Goal: Information Seeking & Learning: Learn about a topic

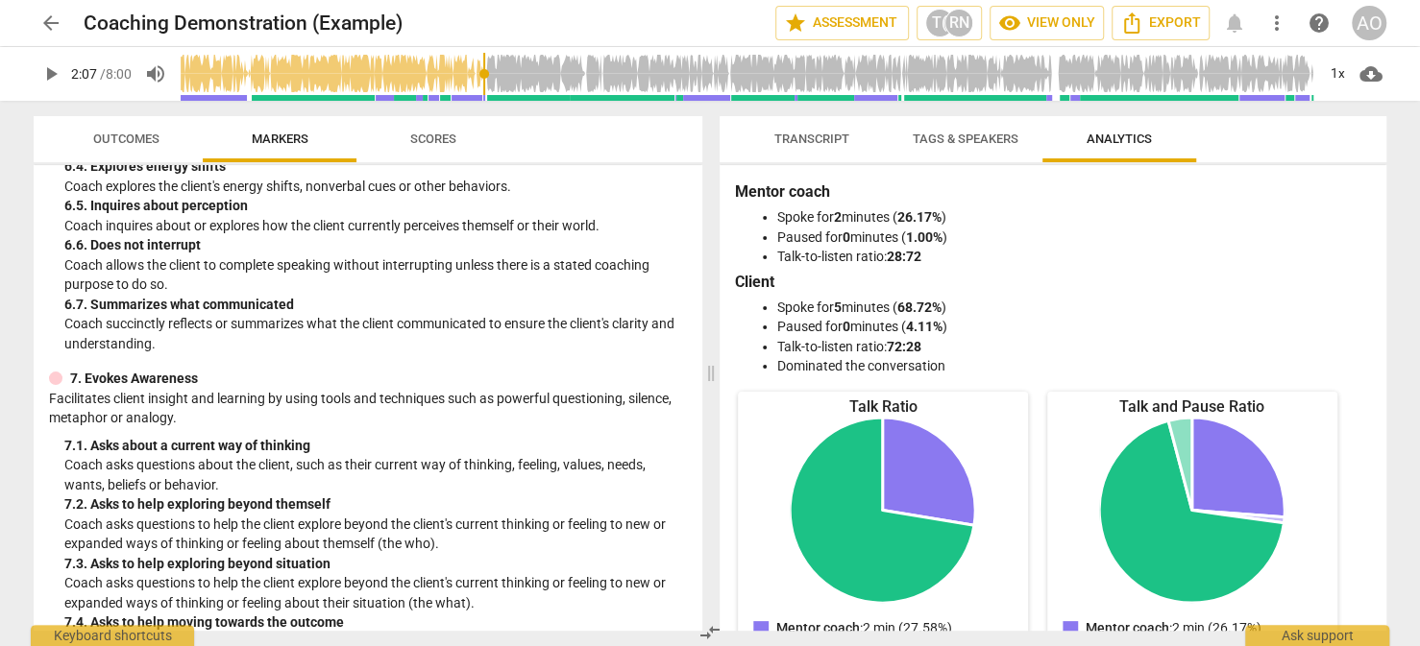
click at [820, 135] on span "Transcript" at bounding box center [811, 139] width 75 height 14
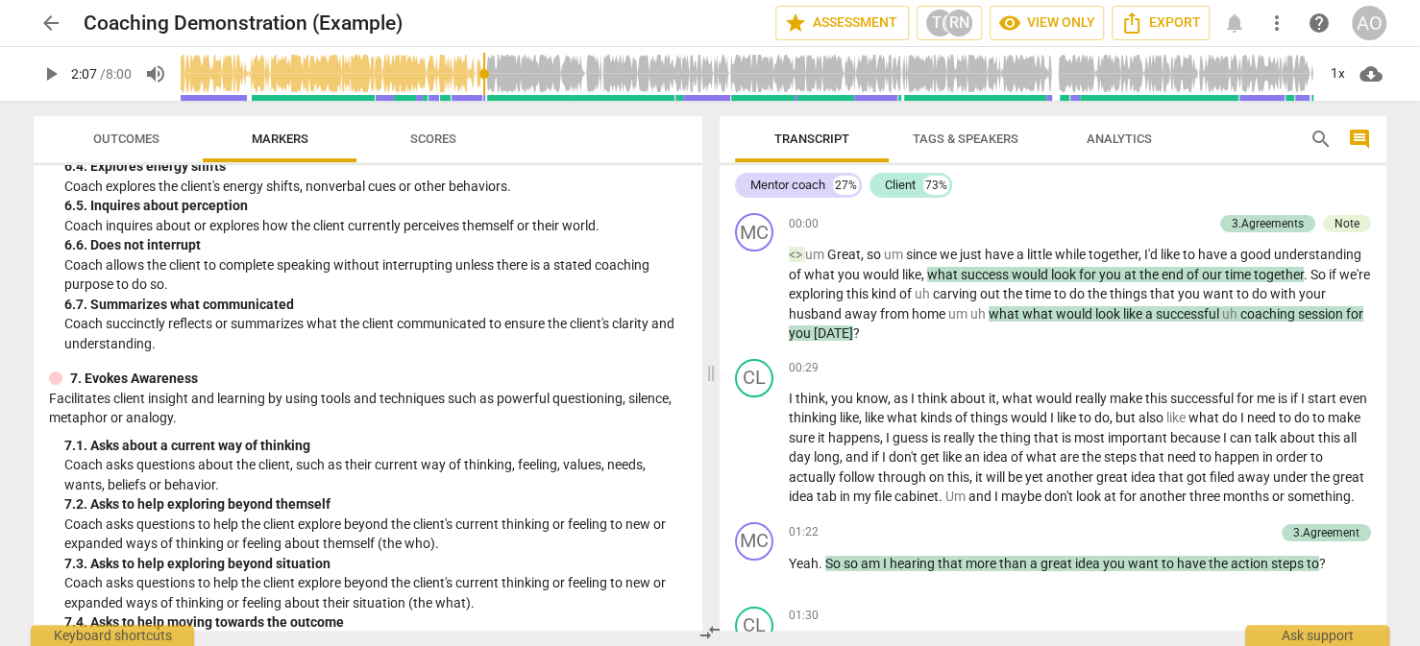
click at [966, 137] on span "Tags & Speakers" at bounding box center [966, 139] width 106 height 14
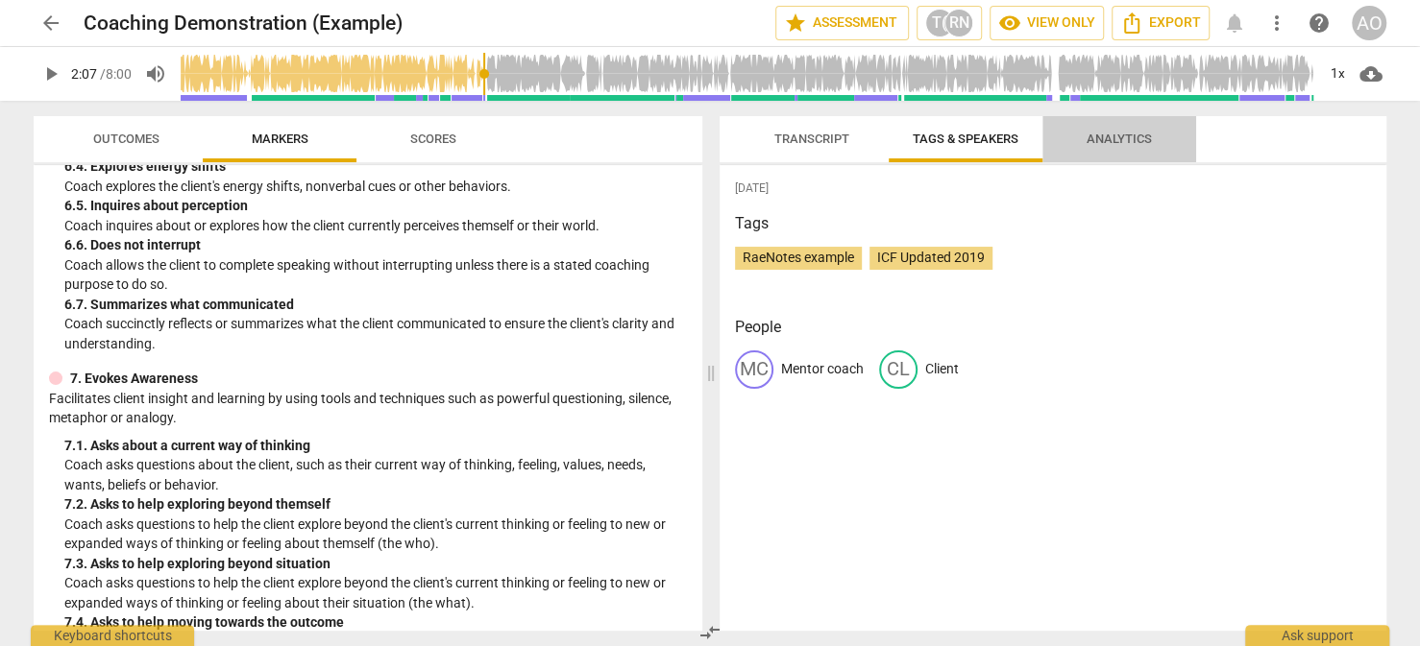
click at [1103, 137] on span "Analytics" at bounding box center [1118, 139] width 65 height 14
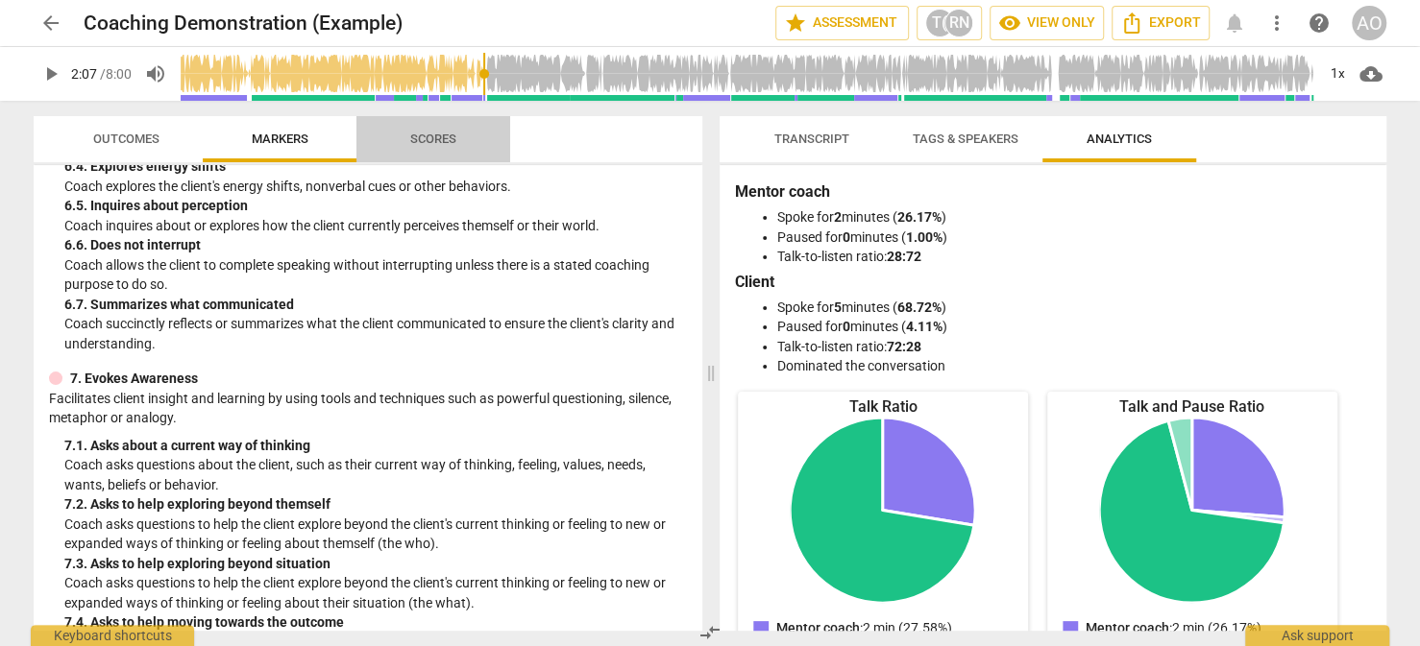
click at [456, 136] on span "Scores" at bounding box center [433, 140] width 92 height 26
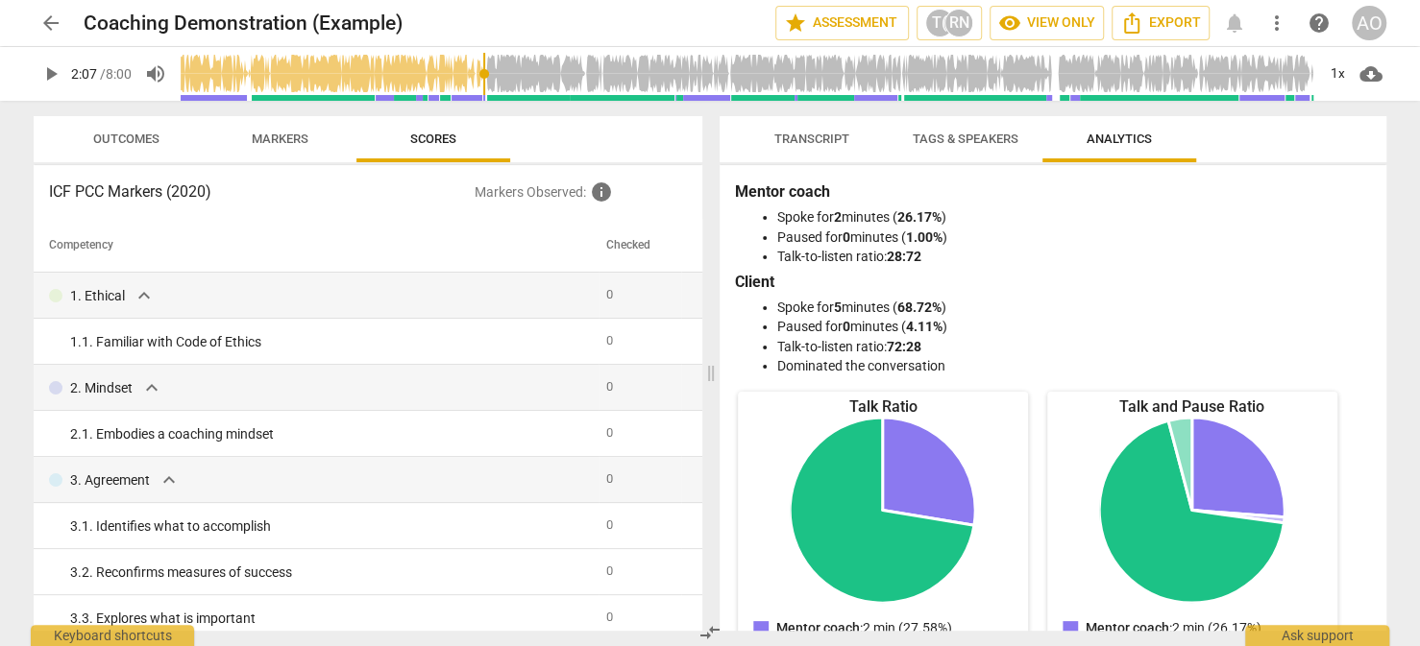
click at [302, 151] on span "Markers" at bounding box center [280, 140] width 103 height 26
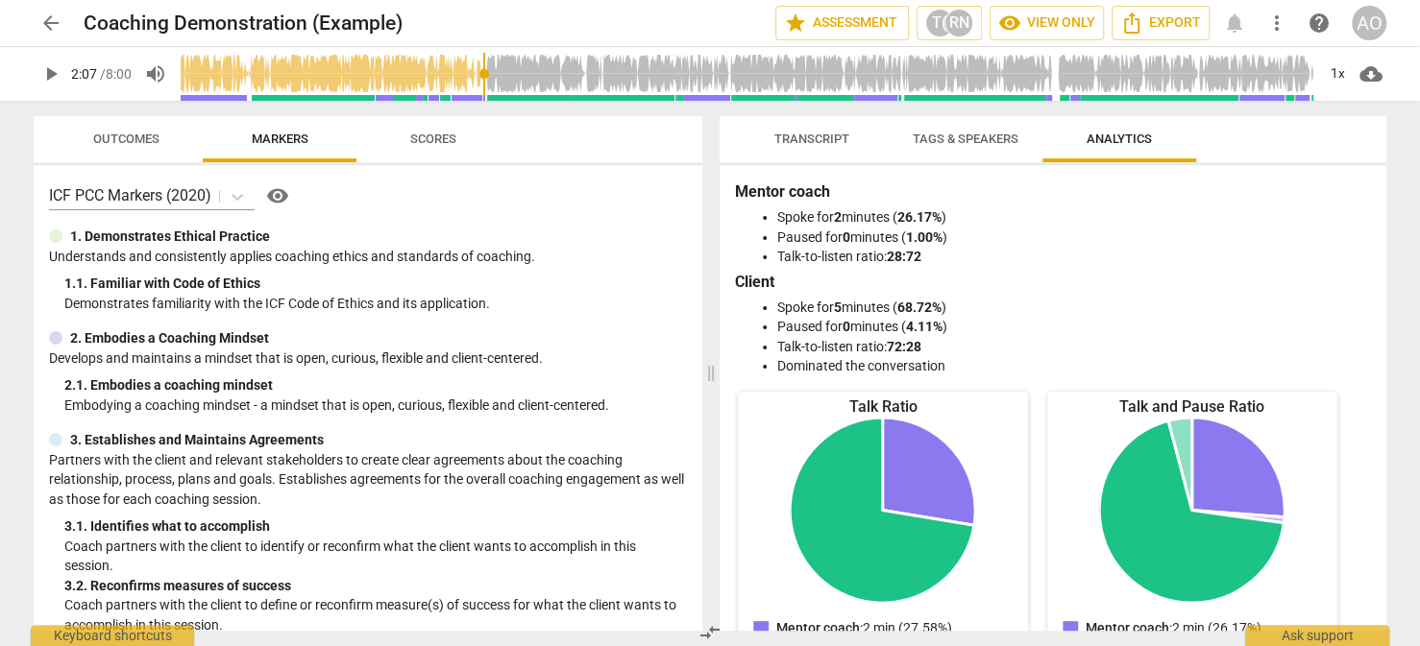
click at [142, 148] on span "Outcomes" at bounding box center [126, 140] width 112 height 26
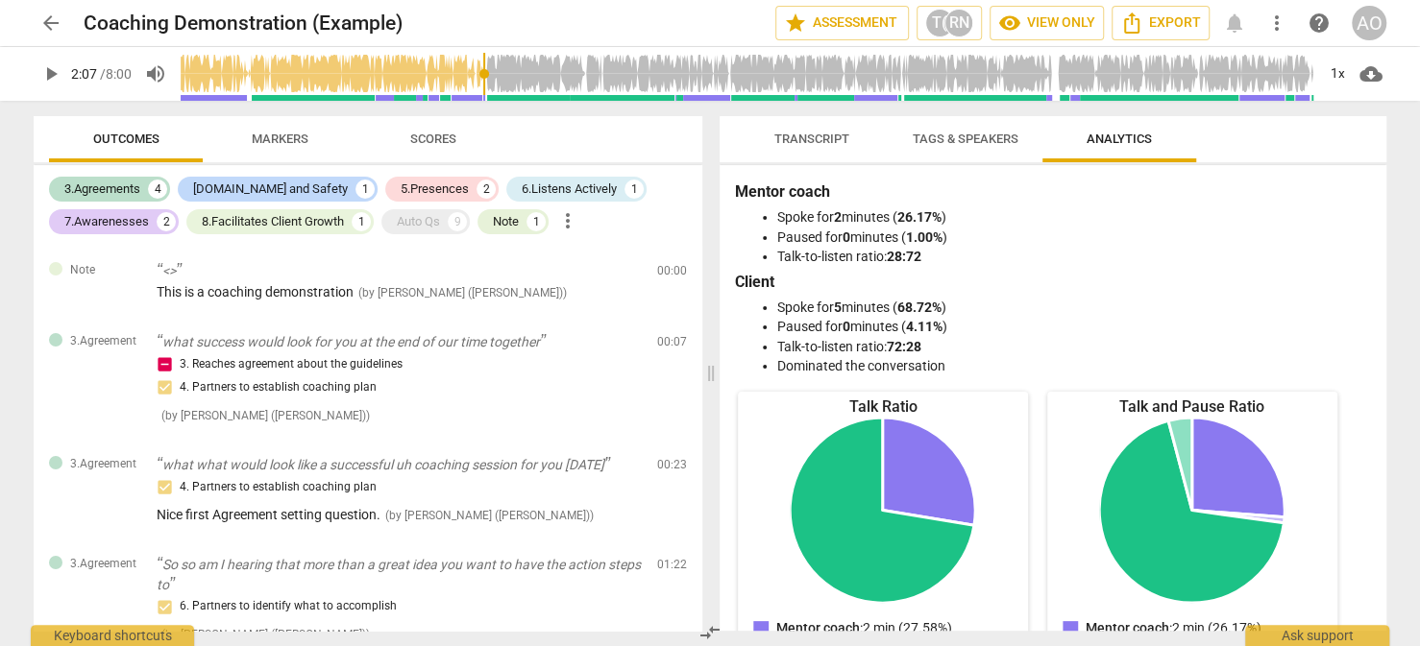
click at [42, 70] on span "play_arrow" at bounding box center [50, 73] width 23 height 23
type input "131"
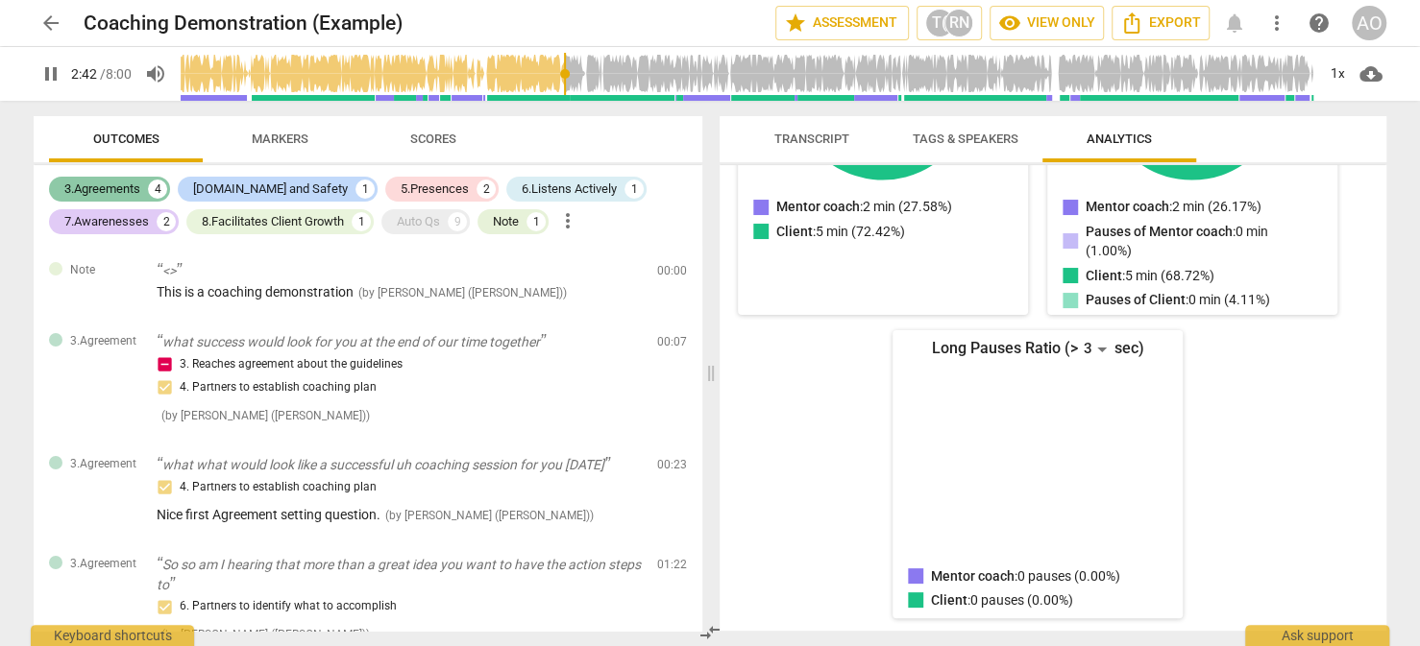
click at [104, 182] on div "3.Agreements" at bounding box center [102, 189] width 76 height 19
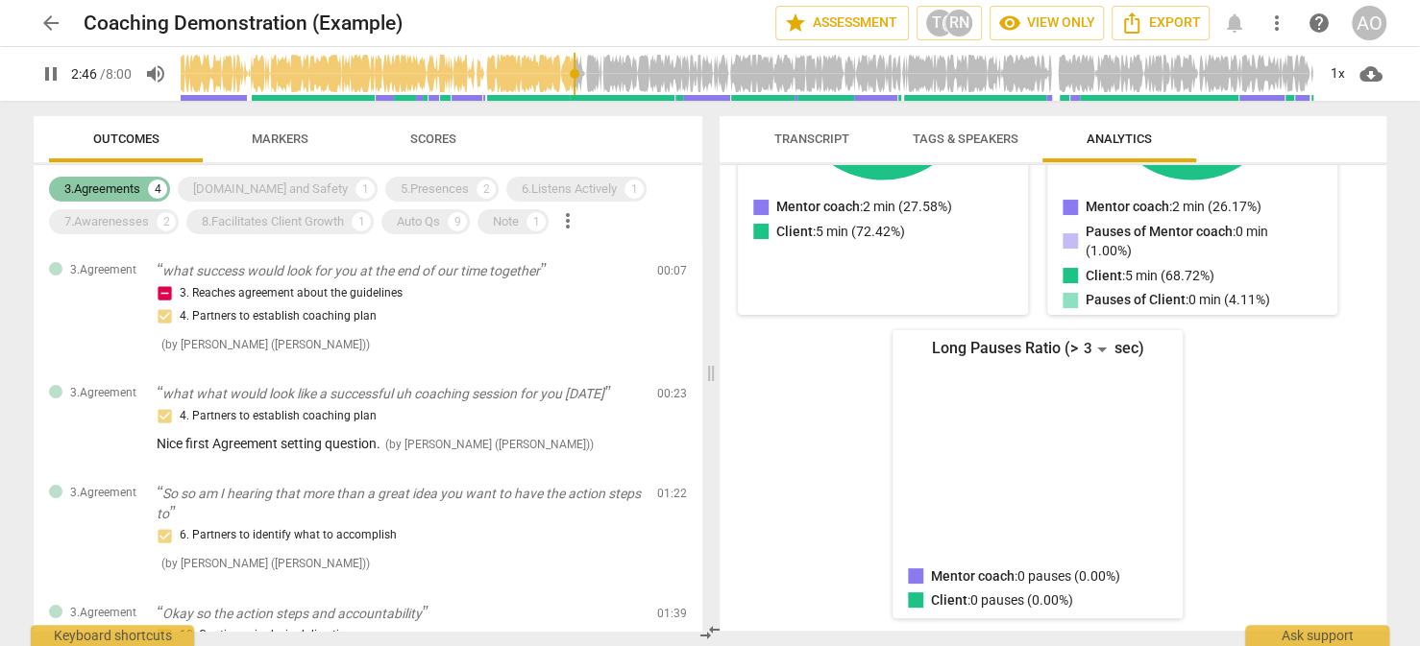
click at [138, 190] on div "3.Agreements" at bounding box center [102, 189] width 76 height 19
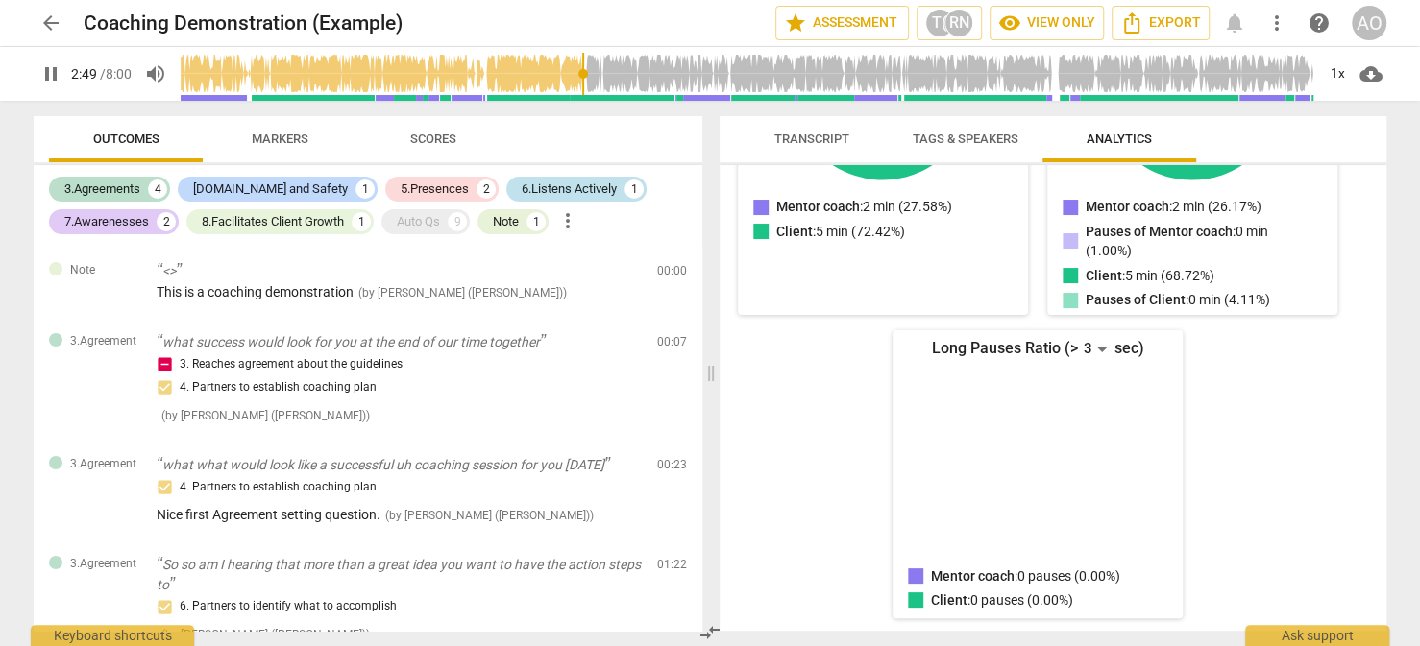
click at [534, 188] on div "6.Listens Actively" at bounding box center [569, 189] width 95 height 19
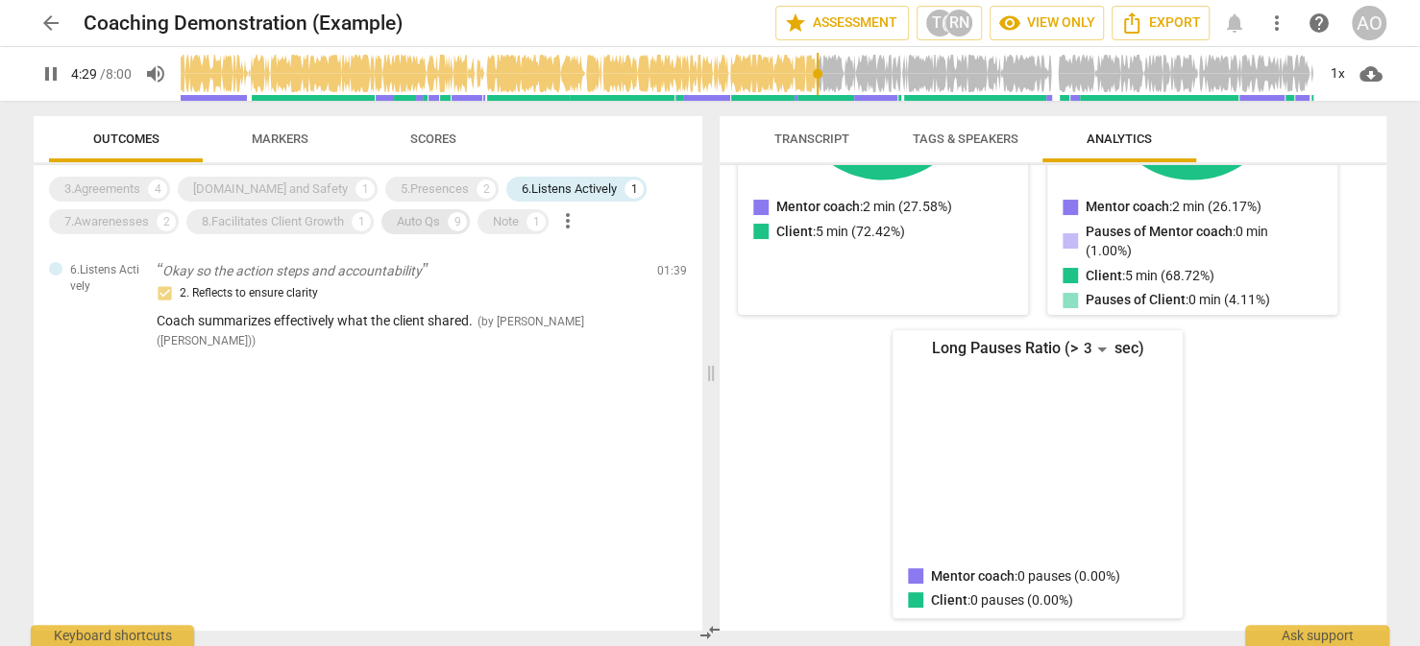
click at [417, 220] on div "Auto Qs" at bounding box center [418, 221] width 43 height 19
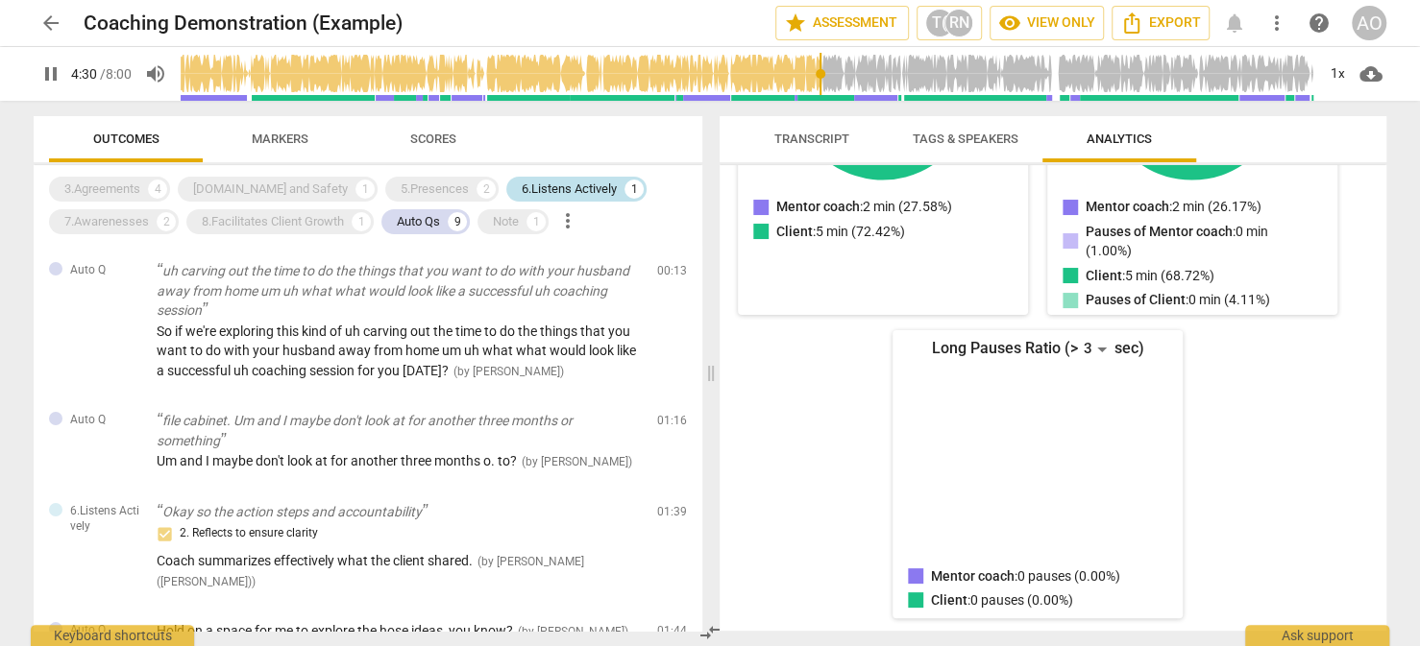
click at [524, 182] on div "6.Listens Actively" at bounding box center [569, 189] width 95 height 19
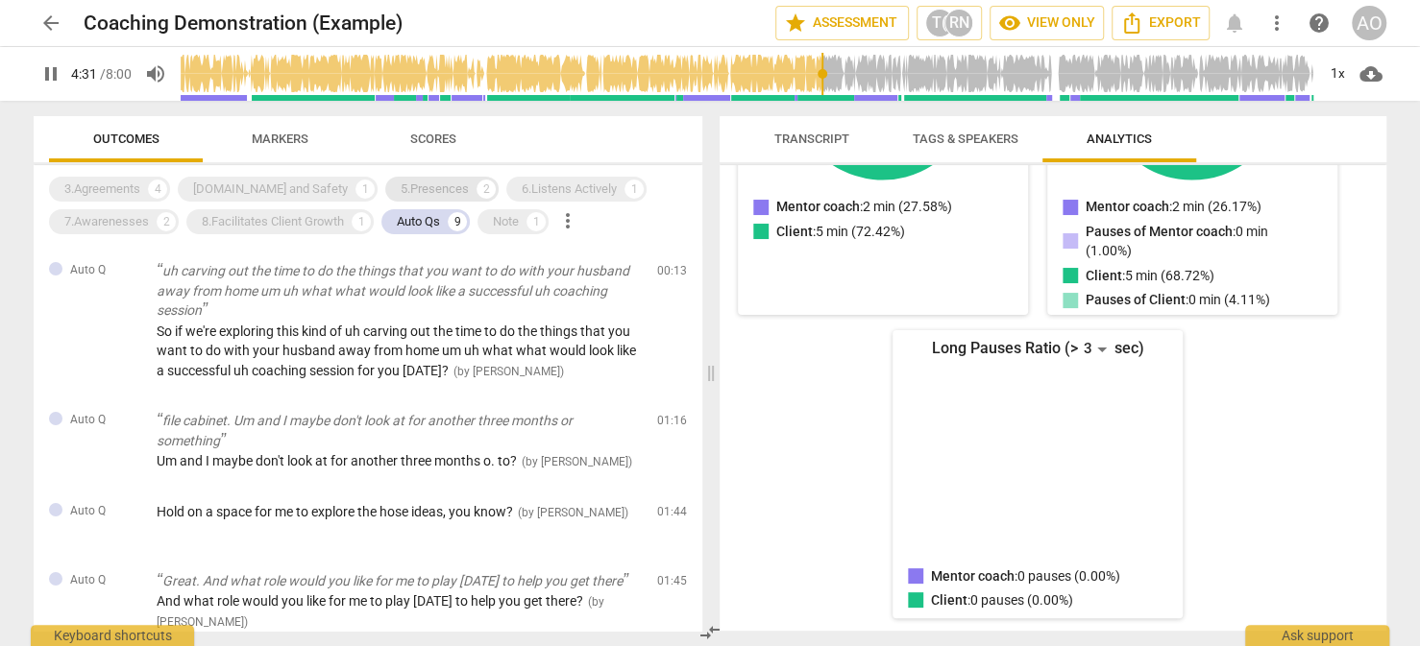
click at [401, 185] on div "5.Presences" at bounding box center [435, 189] width 68 height 19
click at [435, 216] on div "Auto Qs" at bounding box center [418, 221] width 43 height 19
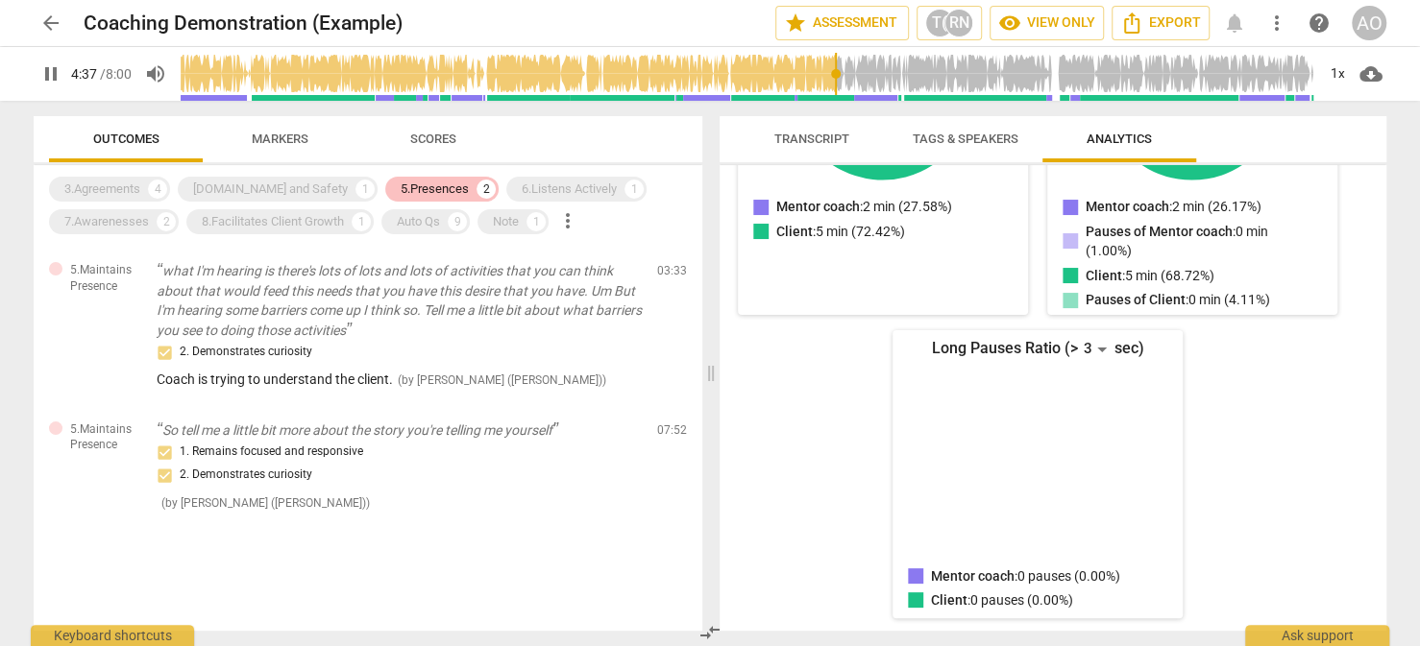
click at [401, 190] on div "5.Presences" at bounding box center [435, 189] width 68 height 19
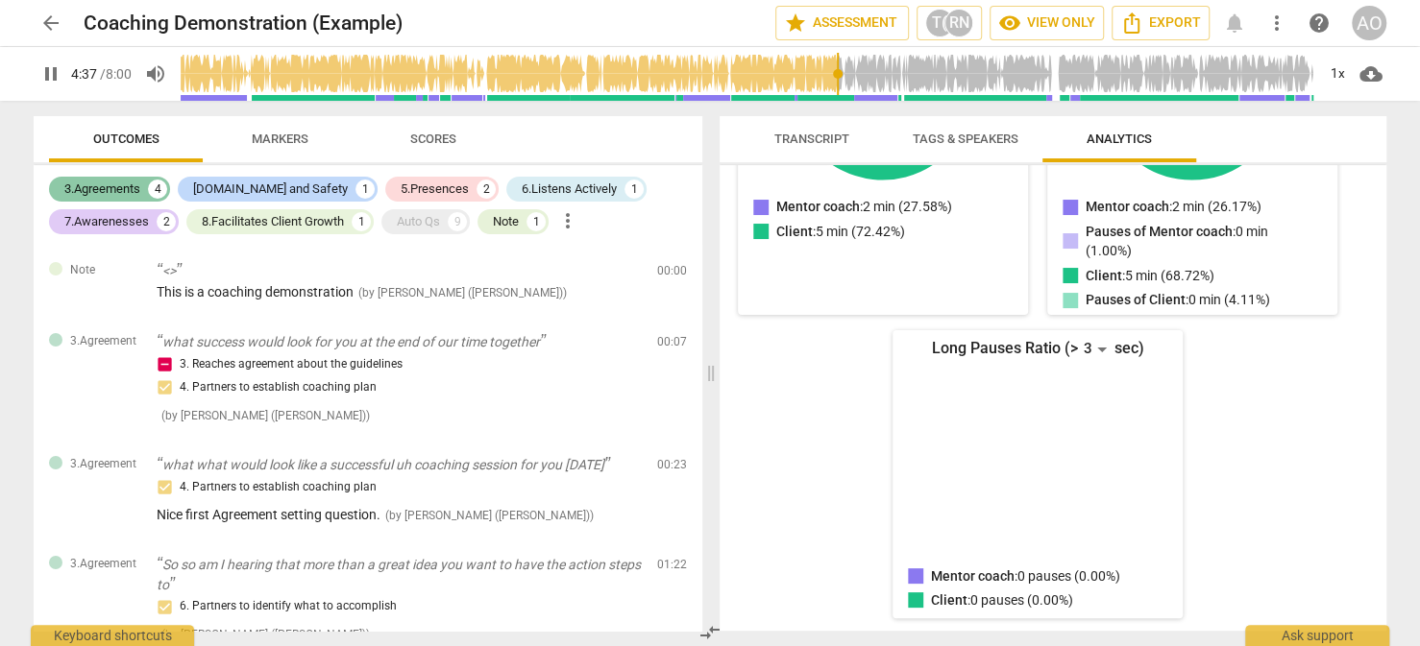
click at [119, 184] on div "3.Agreements" at bounding box center [102, 189] width 76 height 19
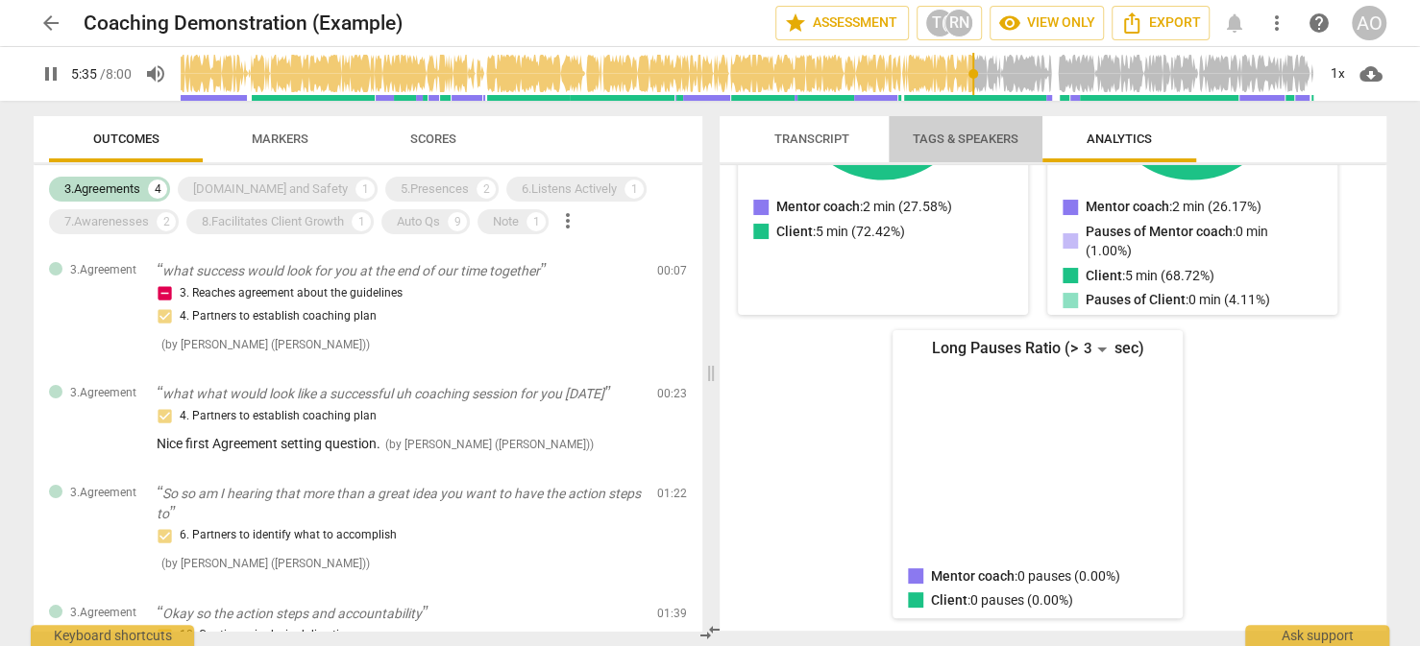
click at [963, 137] on span "Tags & Speakers" at bounding box center [966, 139] width 106 height 14
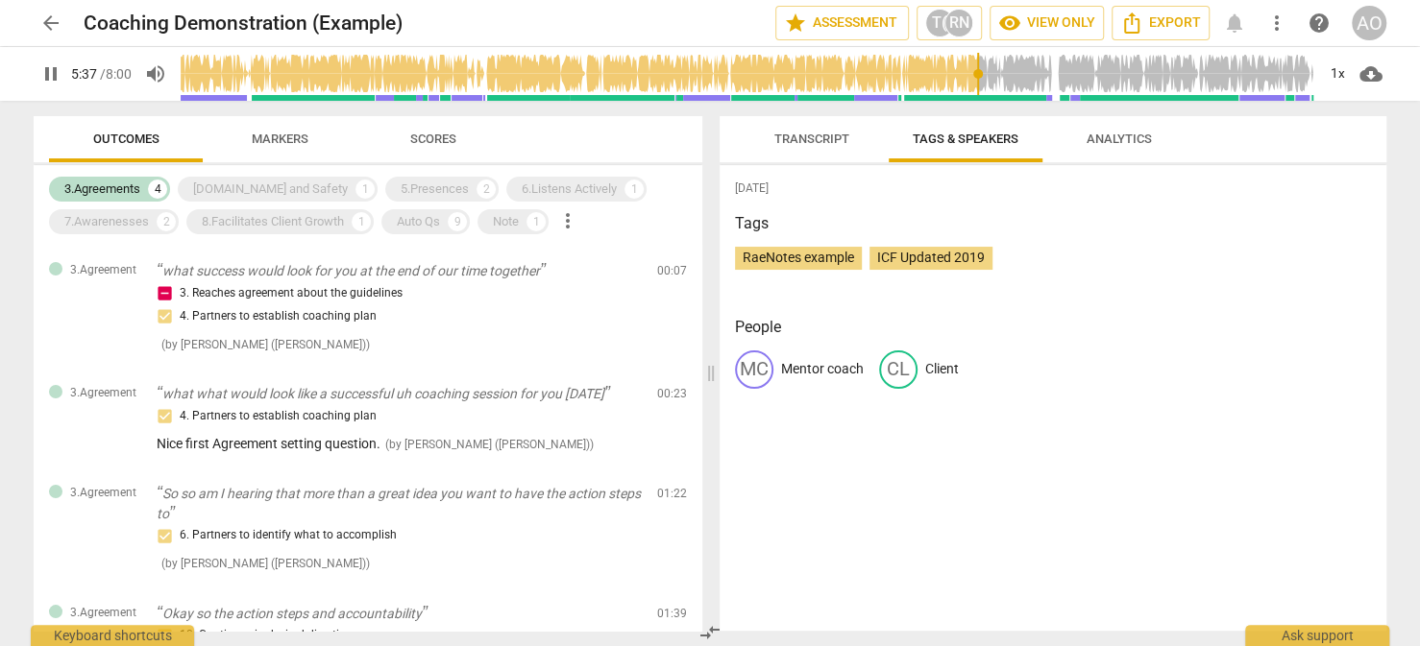
click at [944, 367] on p "Client" at bounding box center [942, 369] width 34 height 20
click at [1132, 143] on span "Analytics" at bounding box center [1118, 139] width 65 height 14
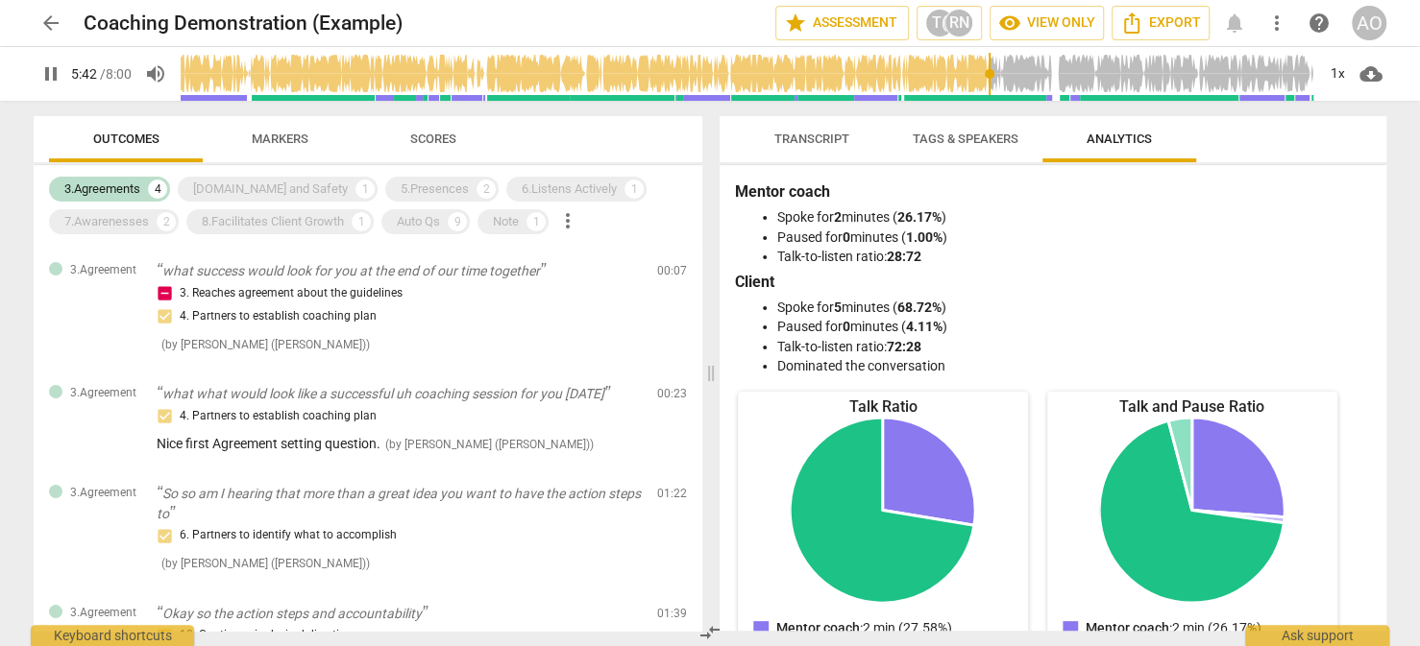
click at [810, 144] on span "Transcript" at bounding box center [811, 139] width 75 height 14
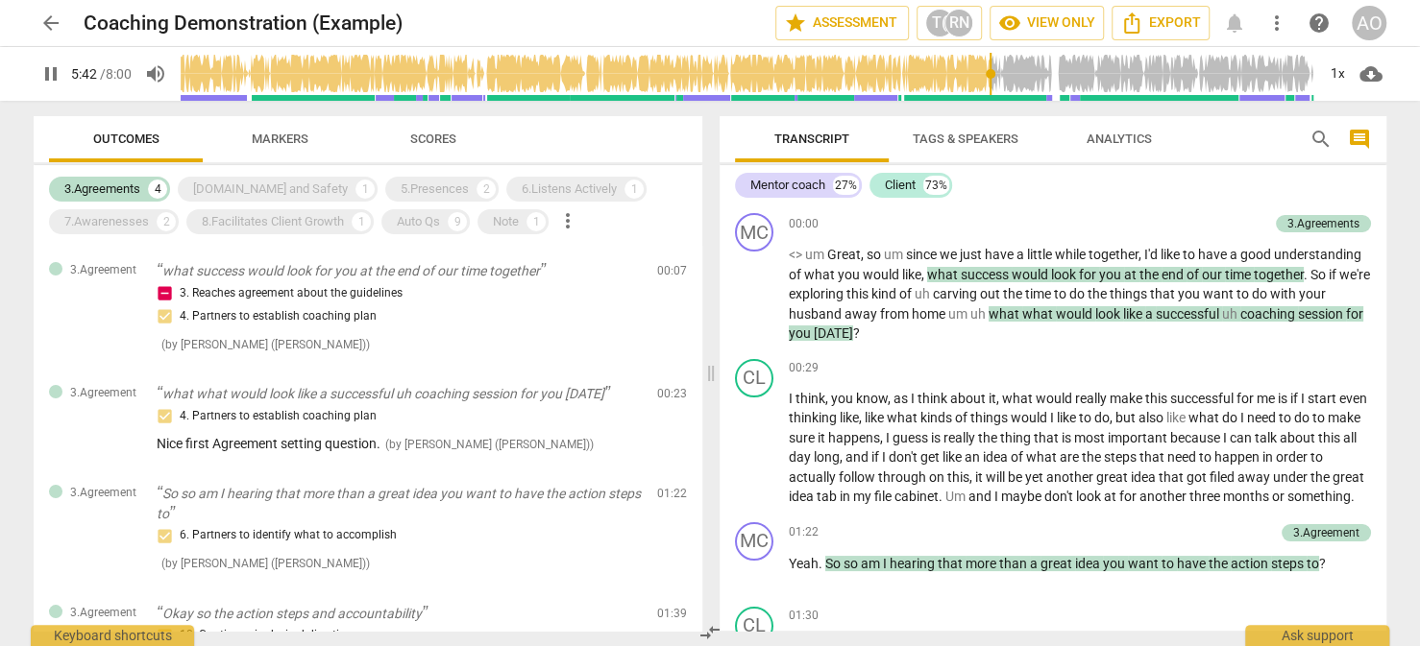
scroll to position [2175, 0]
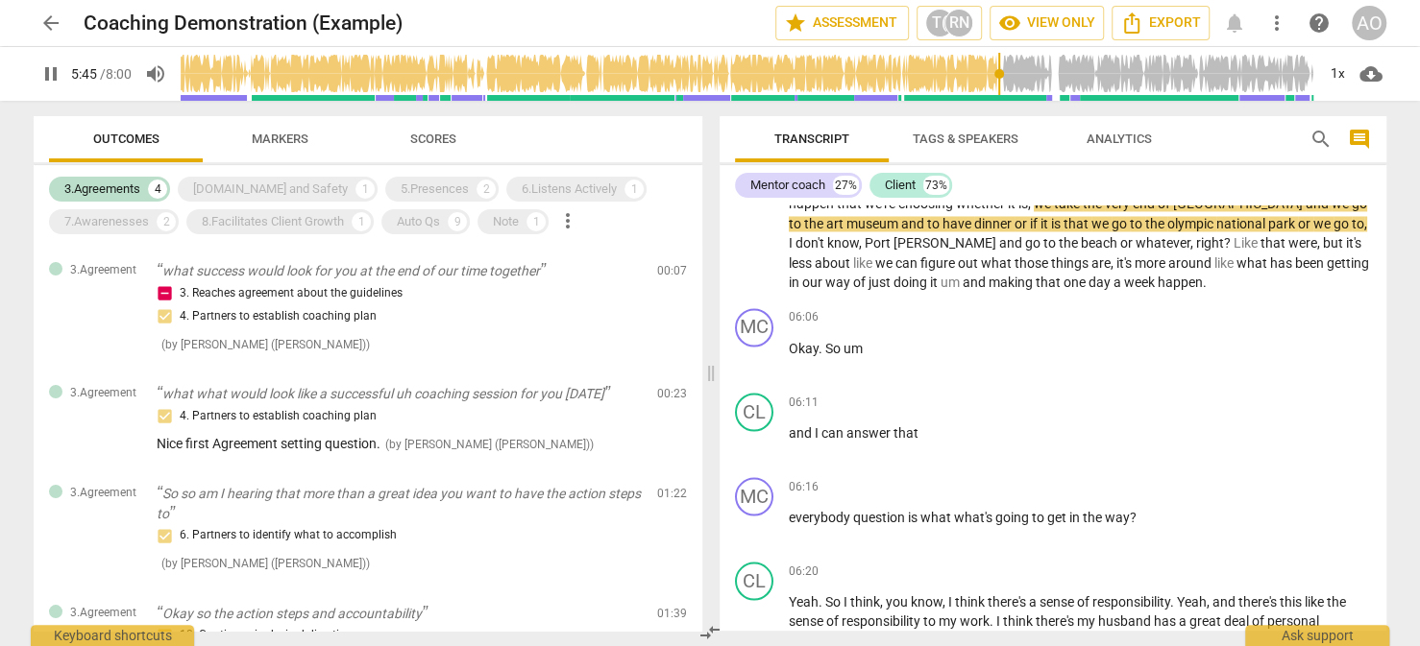
click at [970, 133] on span "Tags & Speakers" at bounding box center [966, 139] width 106 height 14
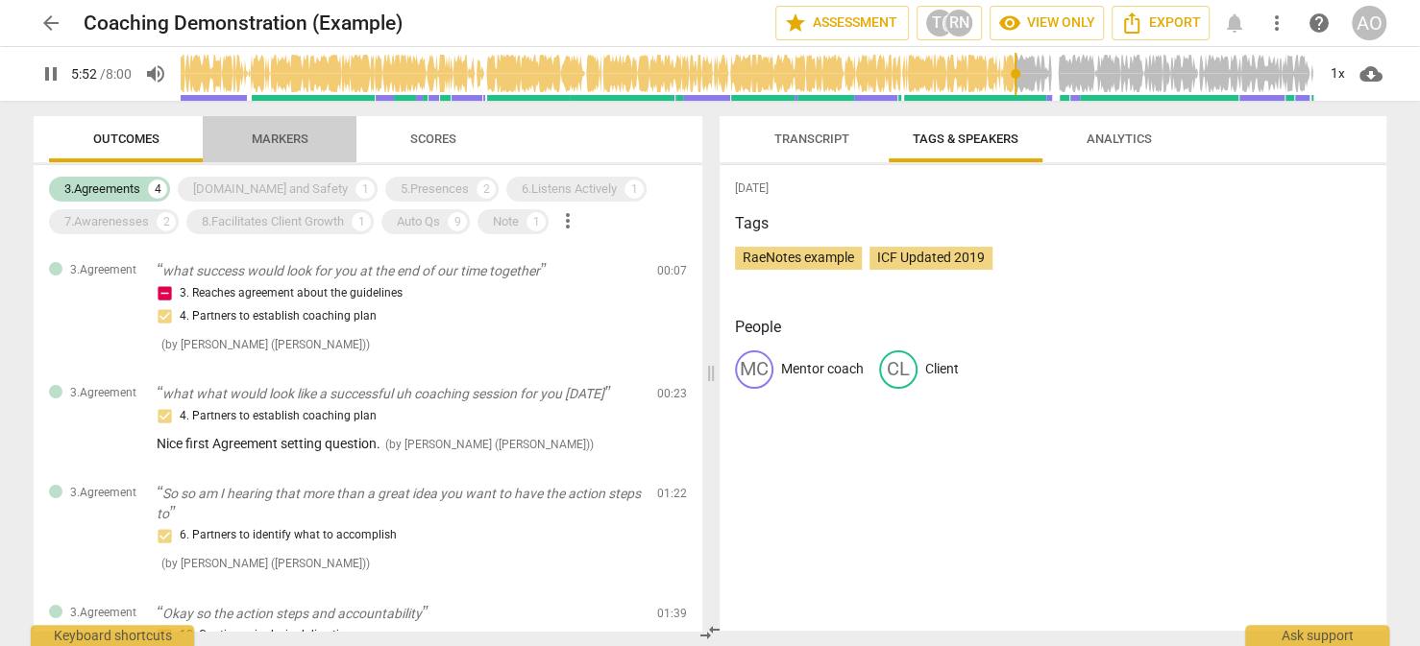
click at [277, 139] on span "Markers" at bounding box center [280, 139] width 57 height 14
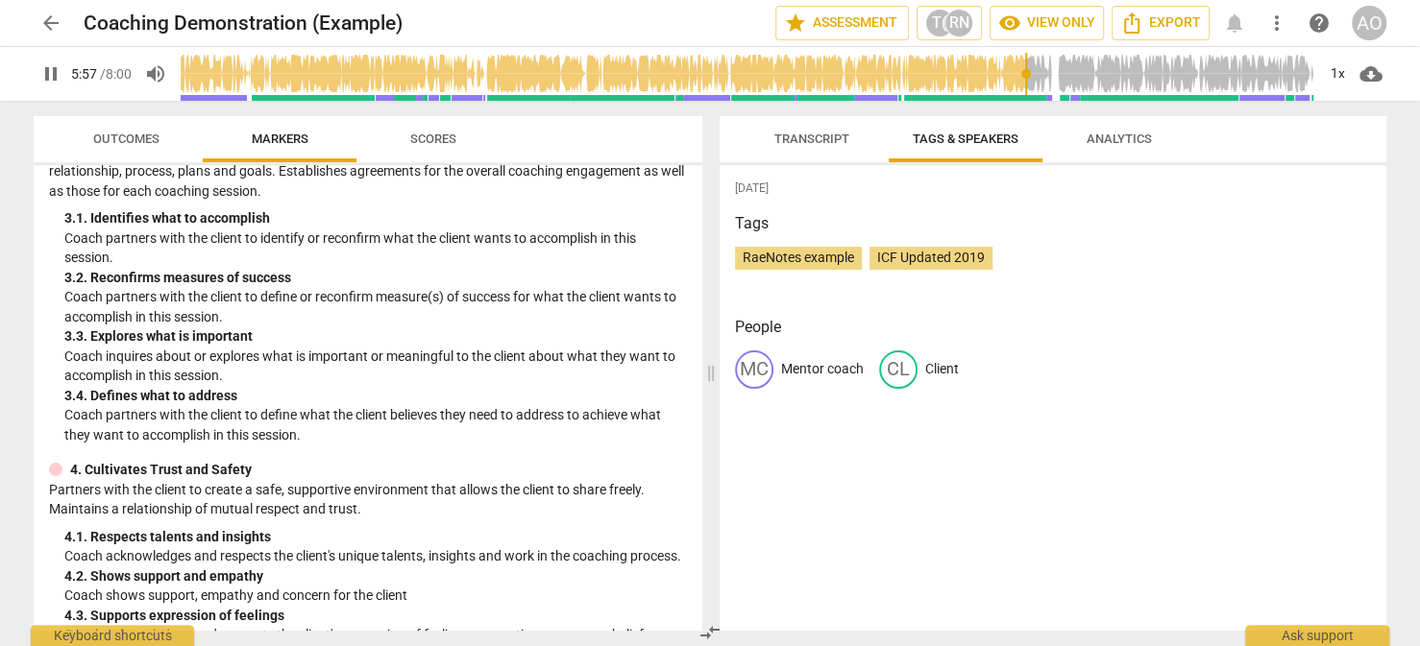
scroll to position [0, 0]
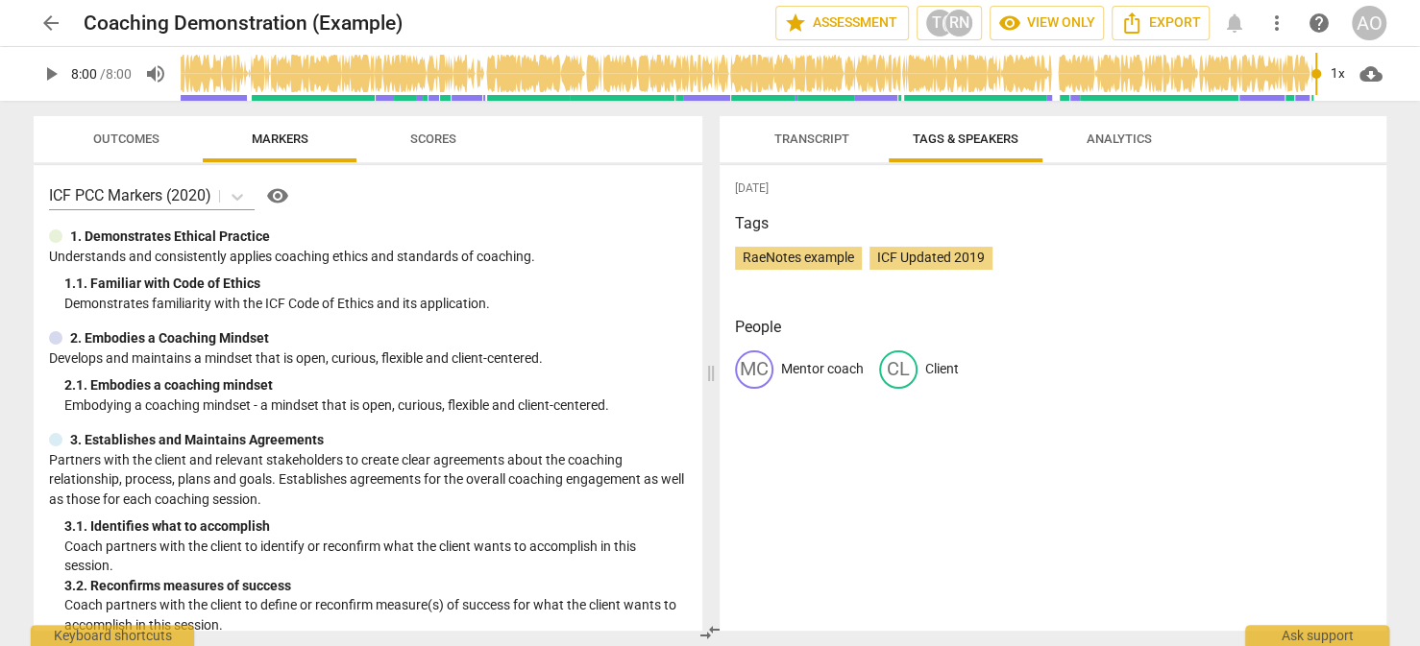
type input "480"
